Goal: Task Accomplishment & Management: Complete application form

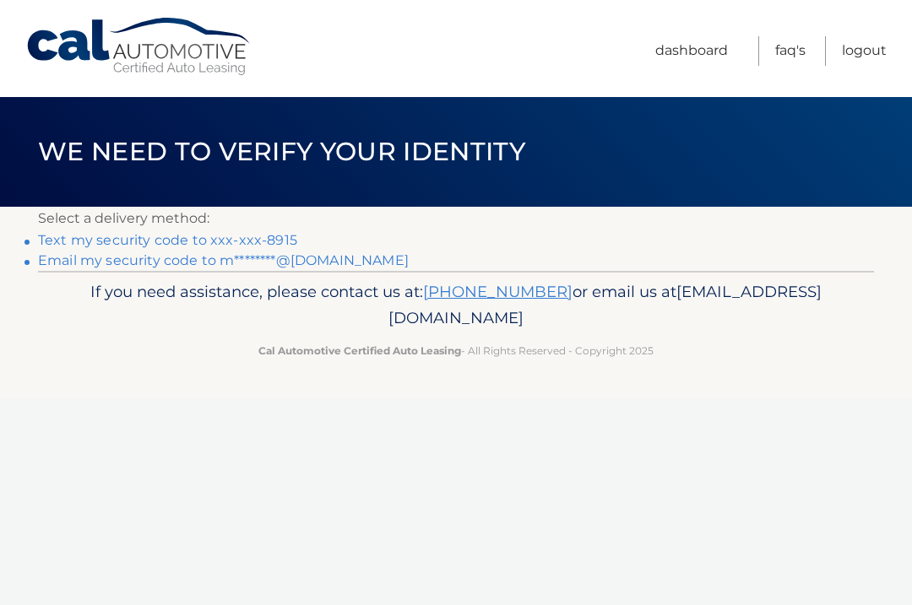
click at [613, 268] on li "Email my security code to m********@aol.com" at bounding box center [456, 261] width 836 height 20
click at [256, 236] on link "Text my security code to xxx-xxx-8915" at bounding box center [167, 240] width 259 height 16
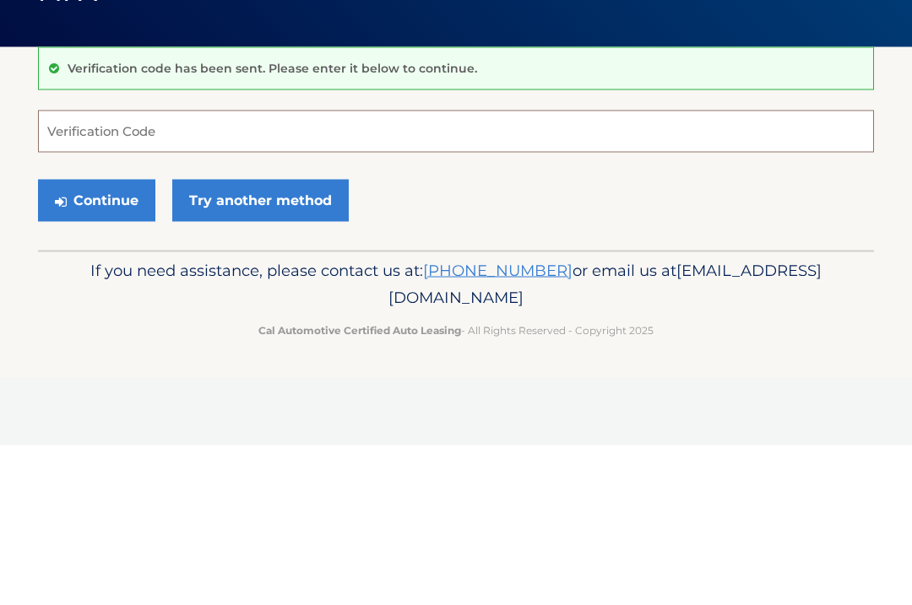
click at [127, 270] on input "Verification Code" at bounding box center [456, 291] width 836 height 42
click at [102, 270] on input "Verification Code" at bounding box center [456, 291] width 836 height 42
click at [115, 270] on input "Verification Code" at bounding box center [456, 291] width 836 height 42
type input "218499"
click at [96, 339] on button "Continue" at bounding box center [96, 360] width 117 height 42
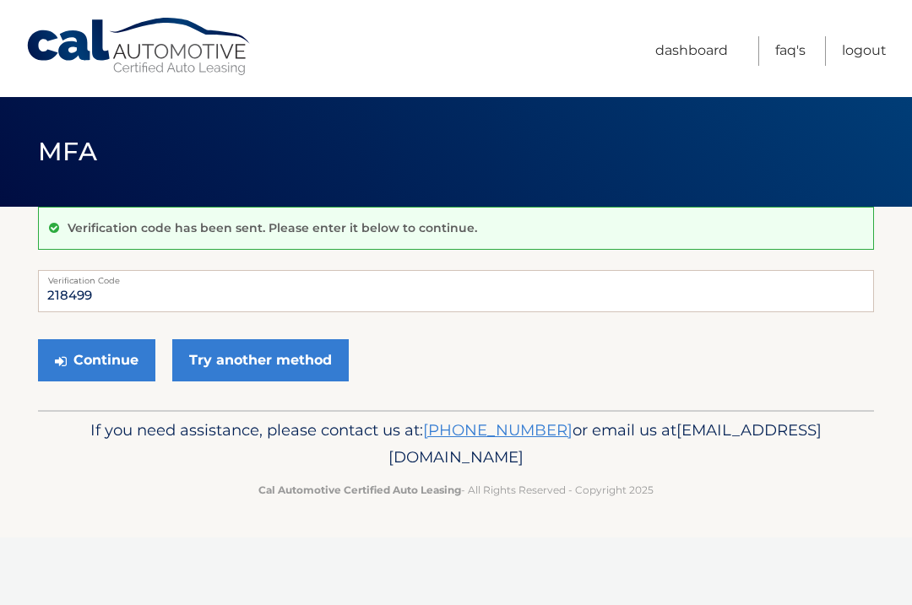
click at [111, 357] on button "Continue" at bounding box center [96, 360] width 117 height 42
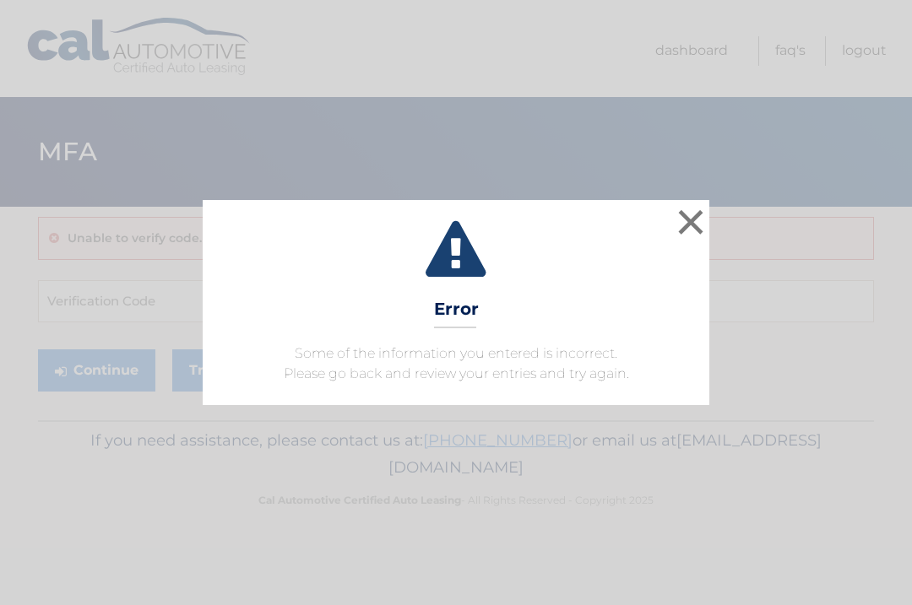
click at [681, 215] on button "×" at bounding box center [691, 222] width 34 height 34
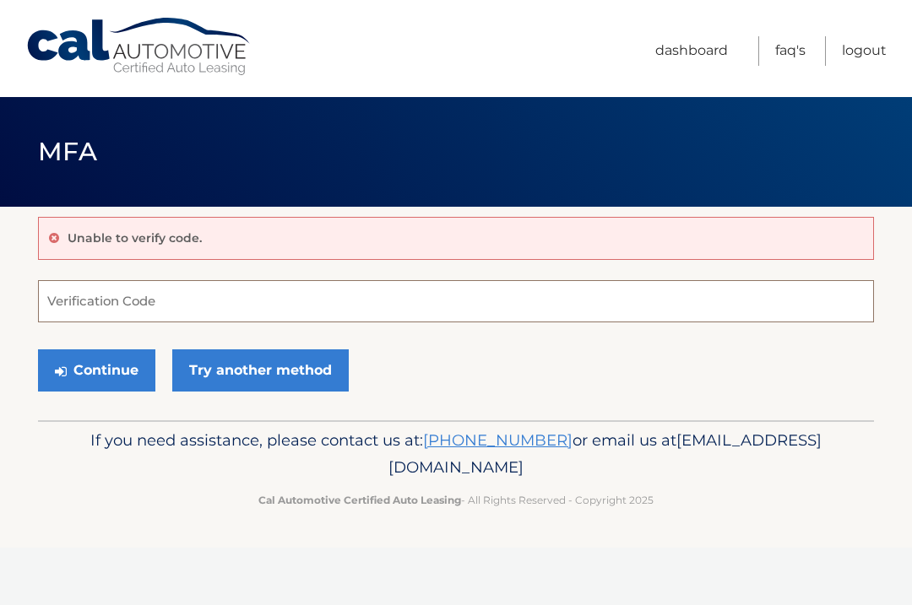
click at [149, 301] on input "Verification Code" at bounding box center [456, 301] width 836 height 42
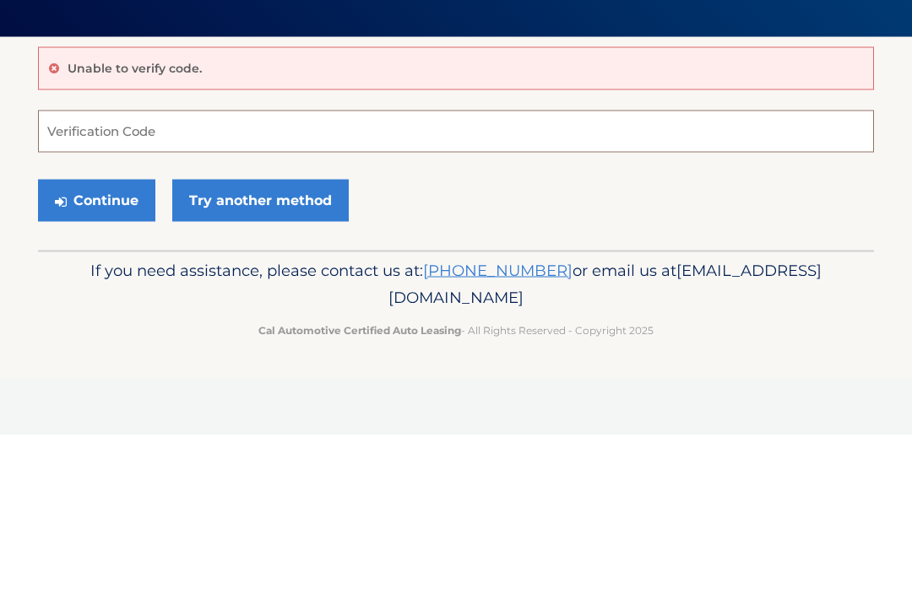
click at [89, 280] on input "Verification Code" at bounding box center [456, 301] width 836 height 42
click at [96, 350] on button "Continue" at bounding box center [96, 371] width 117 height 42
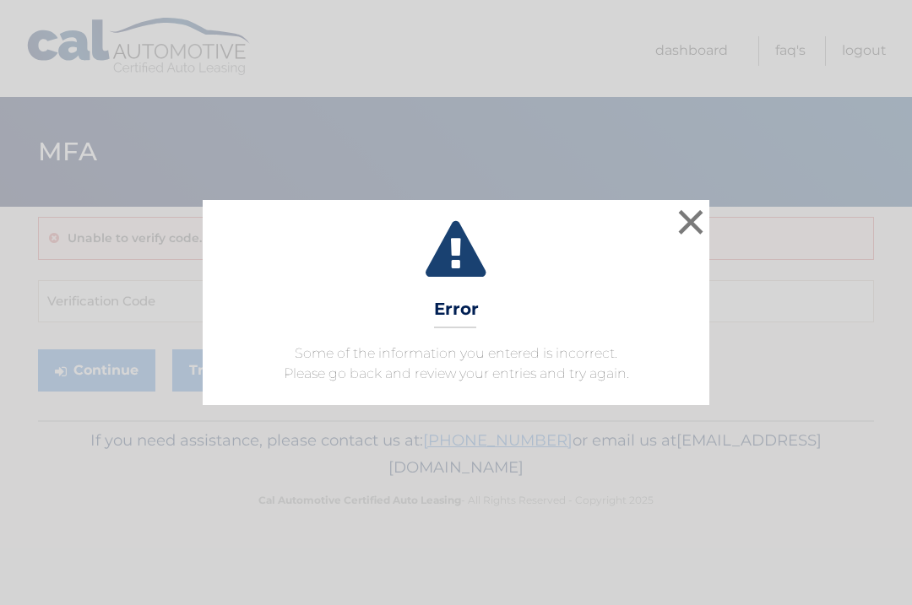
click at [670, 220] on div "× Error Some of the information you entered is incorrect. Please go back and re…" at bounding box center [456, 302] width 507 height 204
click at [686, 217] on button "×" at bounding box center [691, 222] width 34 height 34
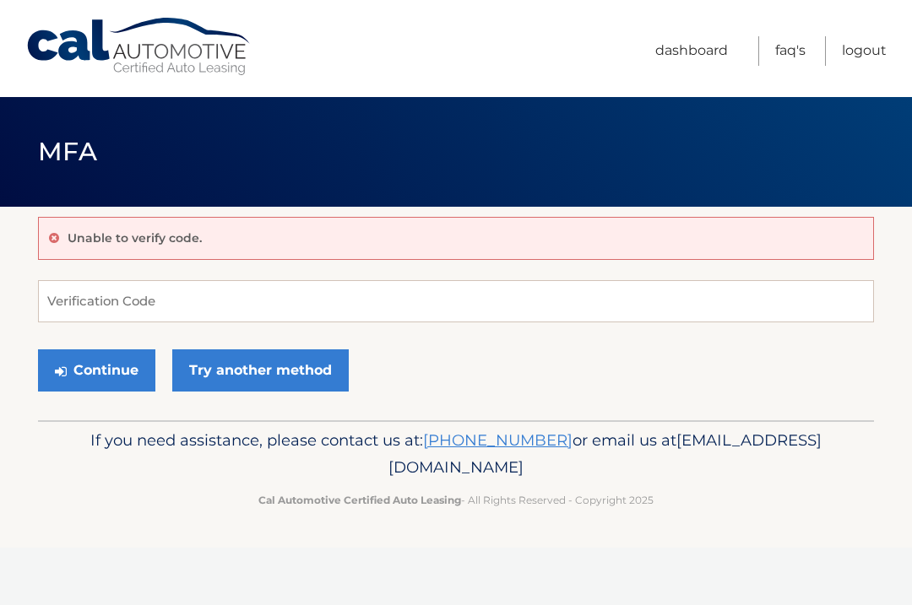
click at [95, 381] on button "Continue" at bounding box center [96, 371] width 117 height 42
click at [207, 304] on input "Verification Code" at bounding box center [456, 301] width 836 height 42
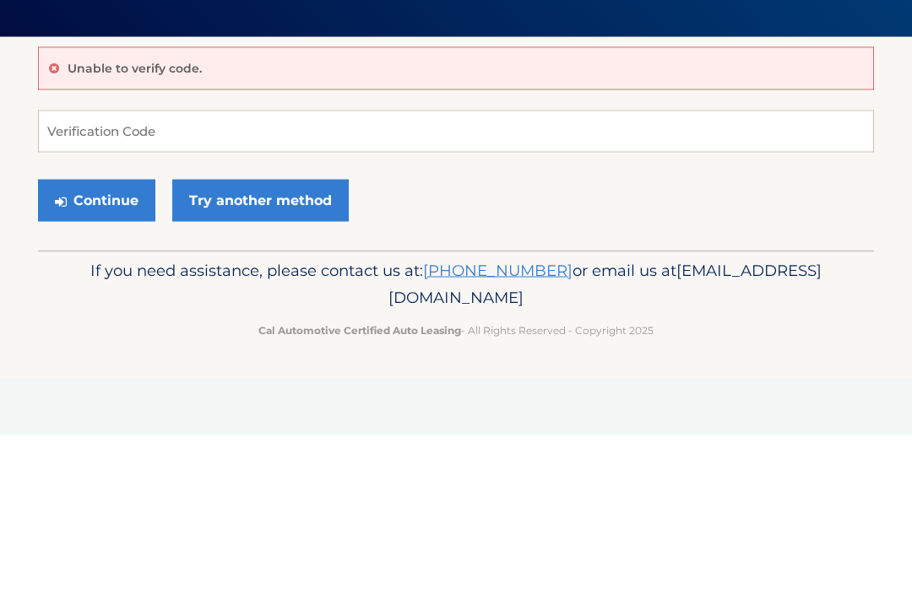
click at [133, 350] on button "Continue" at bounding box center [96, 371] width 117 height 42
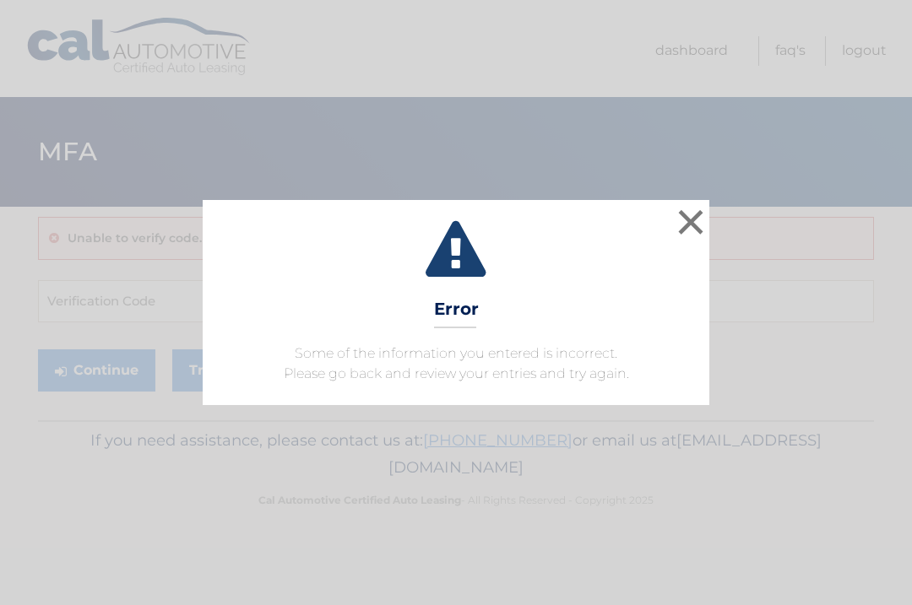
click at [137, 301] on div "× Error Some of the information you entered is incorrect. Please go back and re…" at bounding box center [456, 302] width 898 height 204
